Goal: Use online tool/utility: Utilize a website feature to perform a specific function

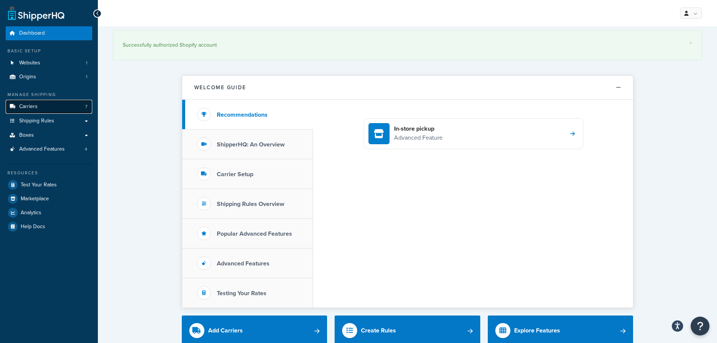
click at [37, 107] on link "Carriers 7" at bounding box center [49, 107] width 87 height 14
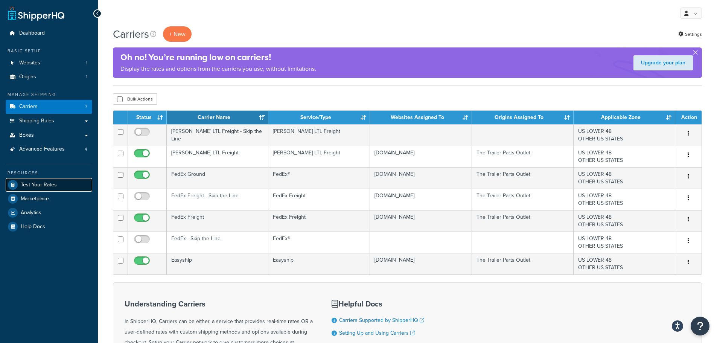
click at [36, 189] on link "Test Your Rates" at bounding box center [49, 185] width 87 height 14
click at [28, 182] on span "Test Your Rates" at bounding box center [39, 185] width 36 height 6
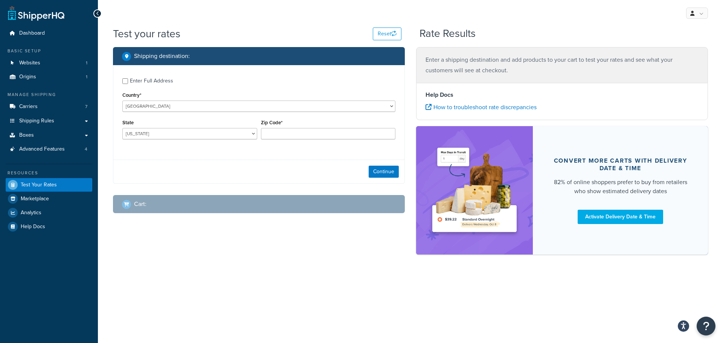
click at [152, 80] on div "Enter Full Address" at bounding box center [151, 81] width 43 height 11
click at [128, 80] on input "Enter Full Address" at bounding box center [125, 81] width 6 height 6
checkbox input "true"
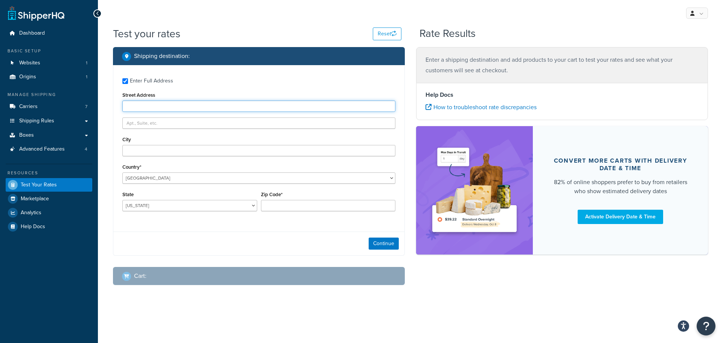
paste input "[STREET_ADDRESS]"
type input "[STREET_ADDRESS]"
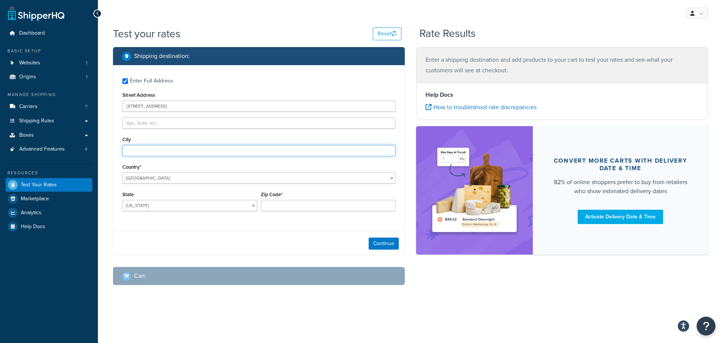
click at [142, 149] on input "City" at bounding box center [258, 150] width 273 height 11
paste input "[GEOGRAPHIC_DATA]"
type input "[GEOGRAPHIC_DATA]"
click at [164, 175] on select "[GEOGRAPHIC_DATA] [GEOGRAPHIC_DATA] [GEOGRAPHIC_DATA] [GEOGRAPHIC_DATA] [GEOGRA…" at bounding box center [258, 177] width 273 height 11
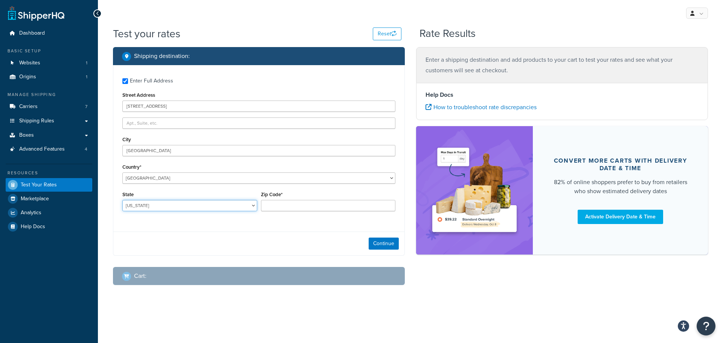
click at [152, 209] on select "[US_STATE] [US_STATE] [US_STATE] [US_STATE] [US_STATE] Armed Forces Americas Ar…" at bounding box center [189, 205] width 135 height 11
select select "NY"
click at [122, 200] on select "[US_STATE] [US_STATE] [US_STATE] [US_STATE] [US_STATE] Armed Forces Americas Ar…" at bounding box center [189, 205] width 135 height 11
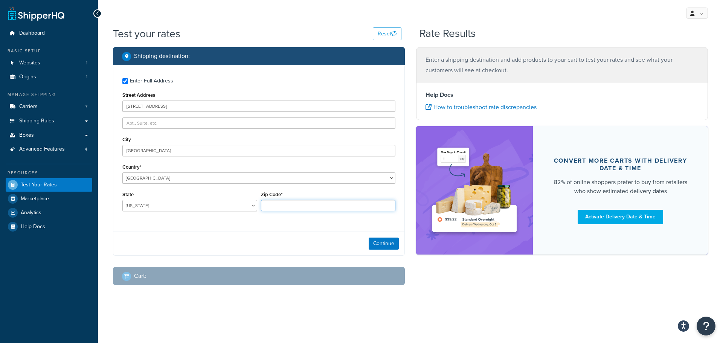
click at [305, 209] on input "Zip Code*" at bounding box center [328, 205] width 135 height 11
type input "13219"
click at [375, 244] on button "Continue" at bounding box center [384, 244] width 30 height 12
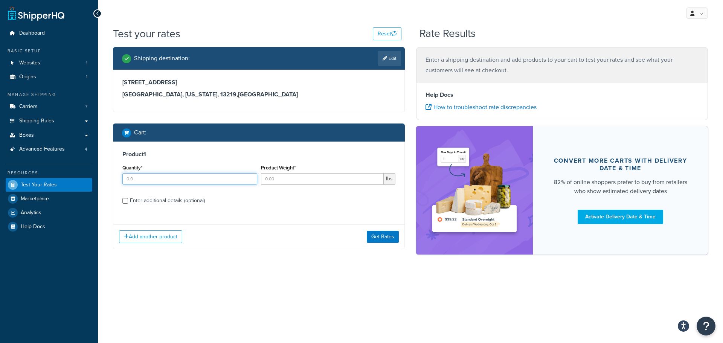
click at [167, 181] on input "Quantity*" at bounding box center [189, 178] width 135 height 11
type input "1"
click at [299, 179] on input "Product Weight*" at bounding box center [322, 178] width 123 height 11
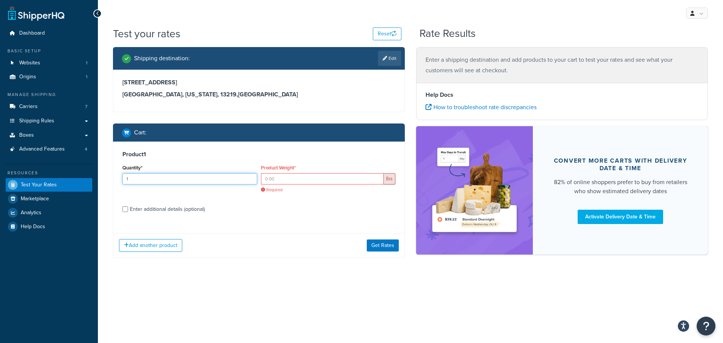
drag, startPoint x: 230, startPoint y: 181, endPoint x: 251, endPoint y: 187, distance: 21.4
click at [230, 181] on input "1" at bounding box center [189, 178] width 135 height 11
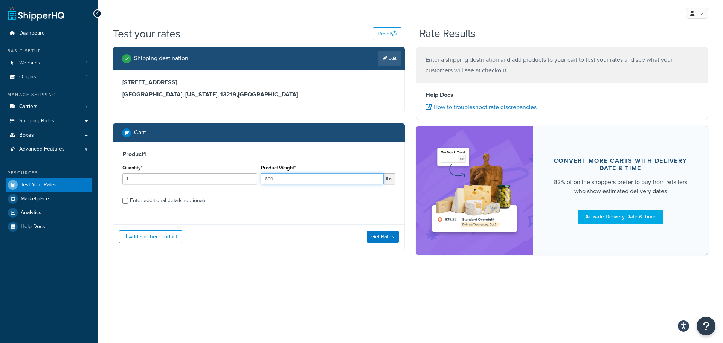
type input "800"
click at [146, 203] on div "Enter additional details (optional)" at bounding box center [167, 200] width 75 height 11
click at [128, 203] on input "Enter additional details (optional)" at bounding box center [125, 201] width 6 height 6
checkbox input "true"
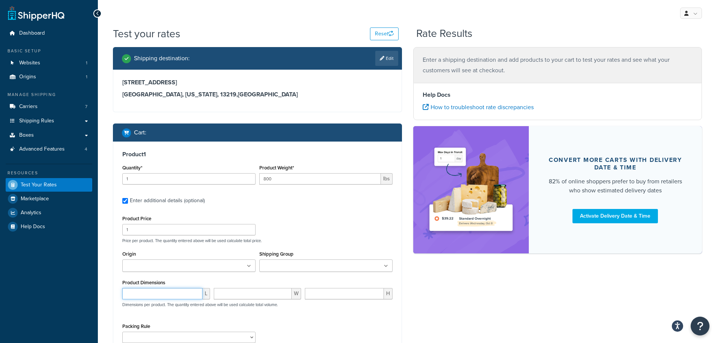
click at [150, 294] on input "number" at bounding box center [162, 293] width 80 height 11
type input "90"
type input "32"
type input "1"
type input "32"
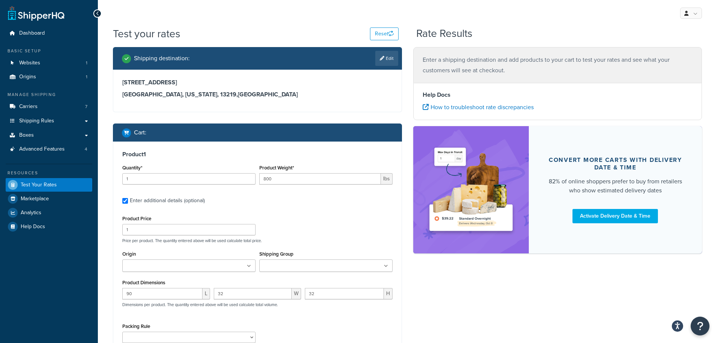
drag, startPoint x: 341, startPoint y: 245, endPoint x: 300, endPoint y: 247, distance: 40.7
click at [341, 245] on div "Product Price 1 Price per product. The quantity entered above will be used calc…" at bounding box center [257, 291] width 270 height 157
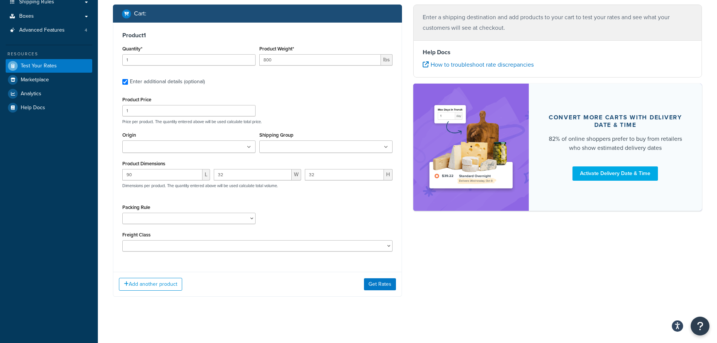
scroll to position [122, 0]
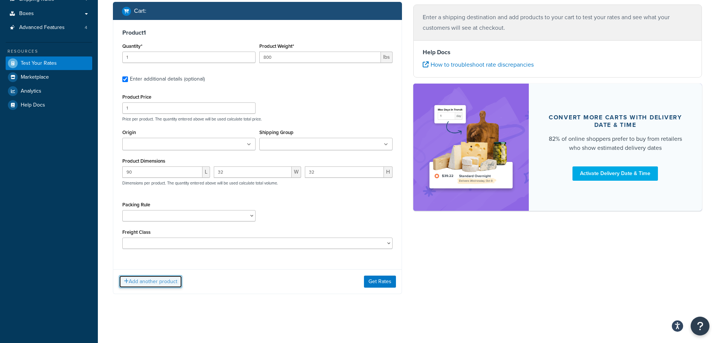
click at [155, 282] on button "Add another product" at bounding box center [150, 281] width 63 height 13
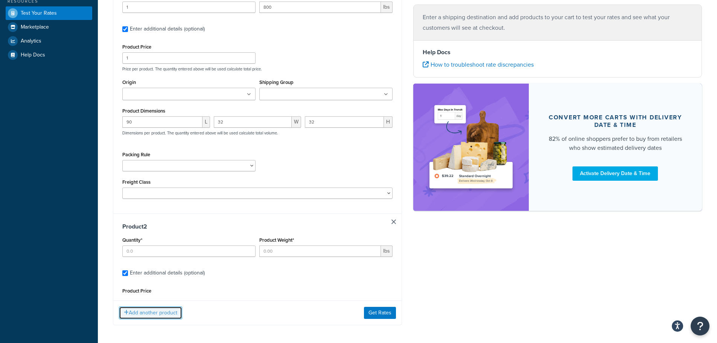
scroll to position [178, 0]
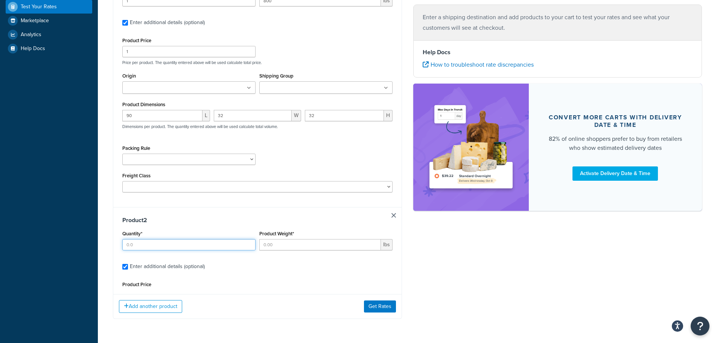
click at [152, 244] on input "Quantity*" at bounding box center [188, 244] width 133 height 11
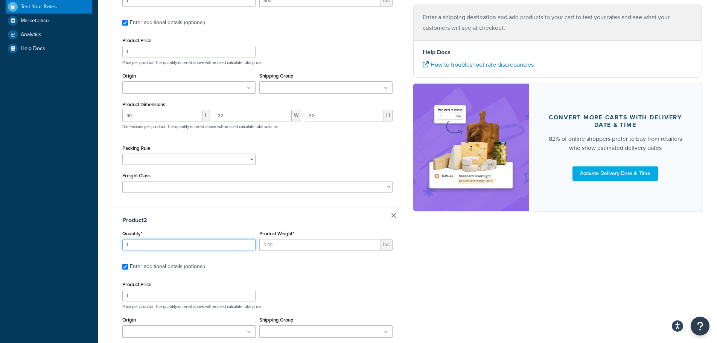
type input "1"
click at [293, 244] on input "Product Weight*" at bounding box center [320, 244] width 122 height 11
drag, startPoint x: 273, startPoint y: 242, endPoint x: 257, endPoint y: 245, distance: 16.5
click at [257, 245] on div "Quantity* 1 Product Weight* 408 lbs" at bounding box center [257, 242] width 274 height 27
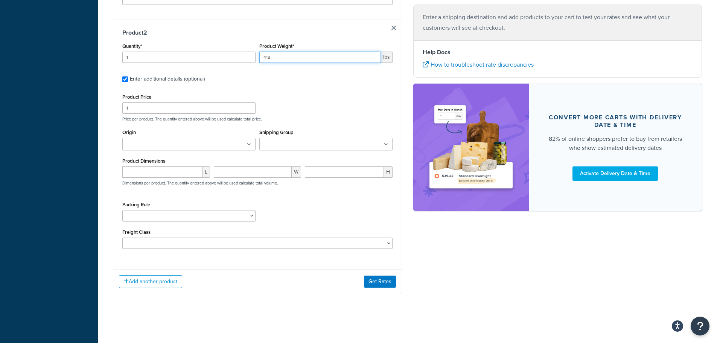
type input "418"
click at [156, 169] on input "number" at bounding box center [162, 171] width 80 height 11
type input "48"
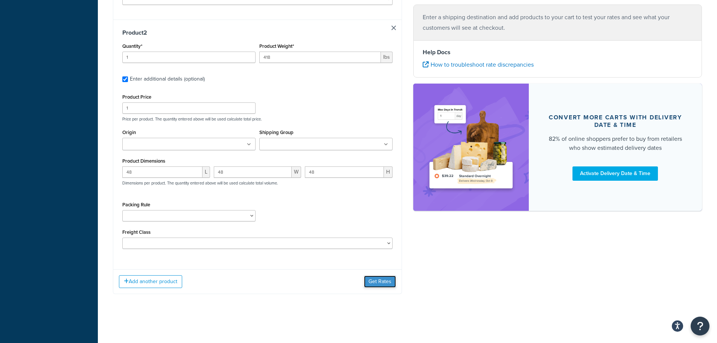
click at [377, 282] on button "Get Rates" at bounding box center [380, 282] width 32 height 12
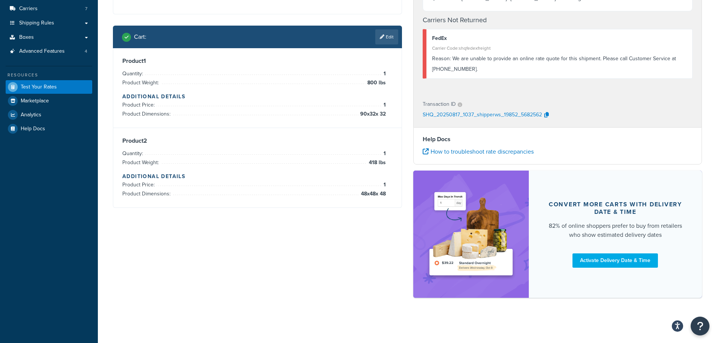
scroll to position [0, 0]
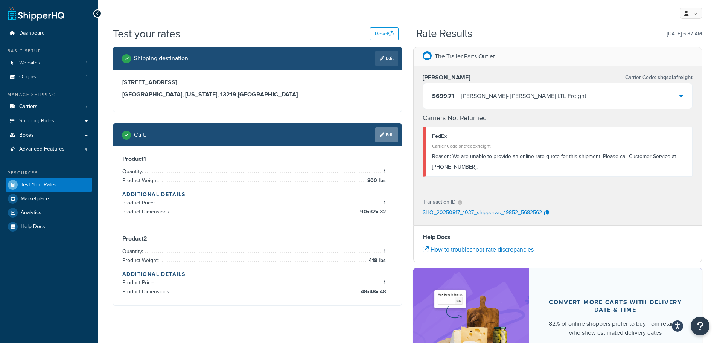
click at [392, 138] on link "Edit" at bounding box center [386, 134] width 23 height 15
